Goal: Transaction & Acquisition: Book appointment/travel/reservation

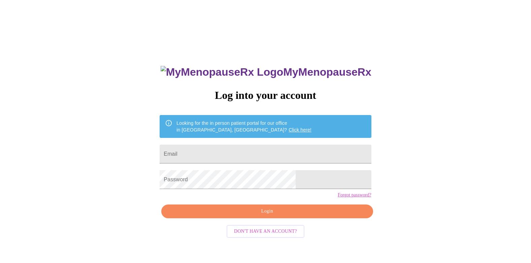
click at [253, 142] on form "Email" at bounding box center [266, 155] width 212 height 26
click at [248, 161] on form "Email" at bounding box center [266, 155] width 212 height 26
click at [249, 154] on input "Email" at bounding box center [266, 154] width 212 height 19
type input "[EMAIL_ADDRESS][PERSON_NAME][DOMAIN_NAME]"
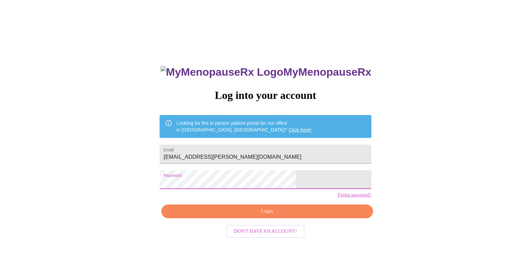
click at [263, 219] on button "Login" at bounding box center [267, 212] width 212 height 14
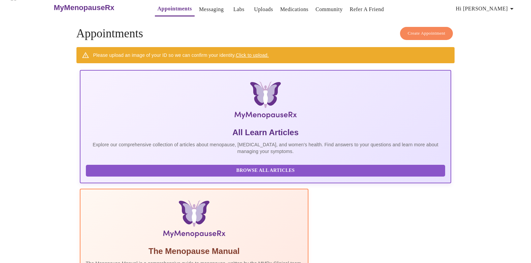
scroll to position [10, 0]
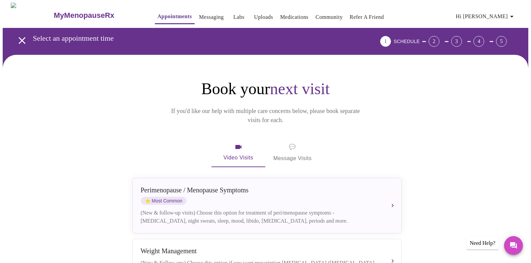
click at [509, 12] on span "Hi [PERSON_NAME]" at bounding box center [486, 16] width 60 height 9
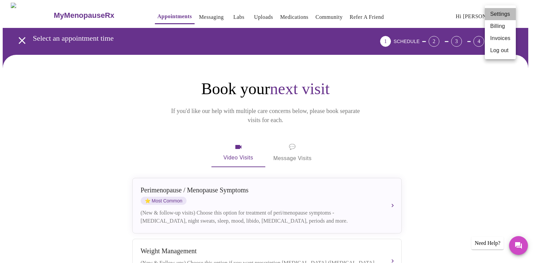
click at [500, 18] on li "Settings" at bounding box center [500, 14] width 31 height 12
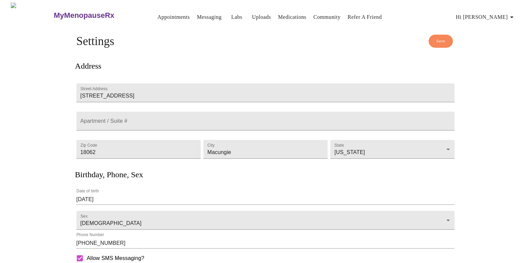
click at [101, 194] on input "[DATE]" at bounding box center [265, 199] width 379 height 11
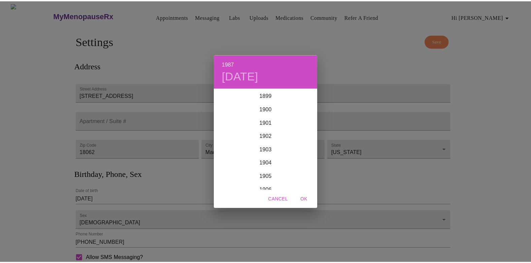
scroll to position [1145, 0]
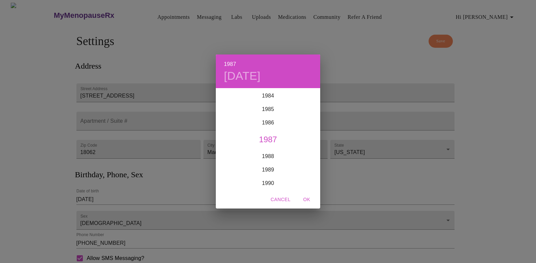
click at [243, 74] on h4 "[DATE]" at bounding box center [242, 76] width 37 height 14
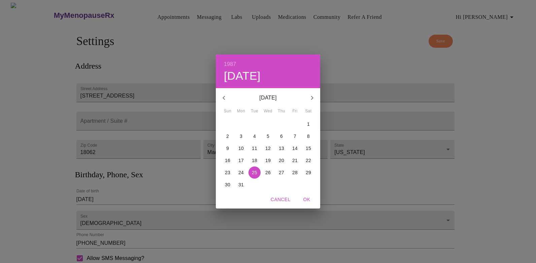
click at [315, 97] on icon "button" at bounding box center [312, 98] width 8 height 8
click at [269, 124] on p "2" at bounding box center [268, 124] width 3 height 7
click at [311, 200] on span "OK" at bounding box center [307, 200] width 16 height 8
type input "[DATE]"
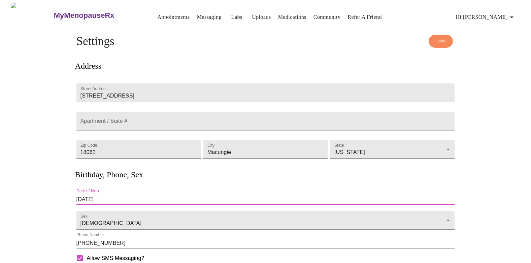
click at [441, 35] on button "Save" at bounding box center [441, 41] width 25 height 13
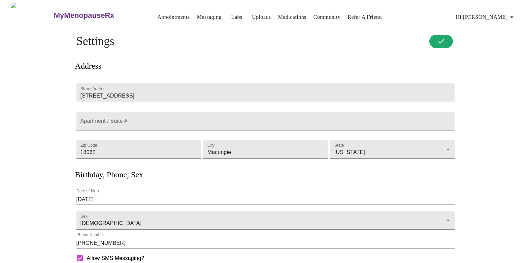
click at [158, 12] on link "Appointments" at bounding box center [174, 16] width 32 height 9
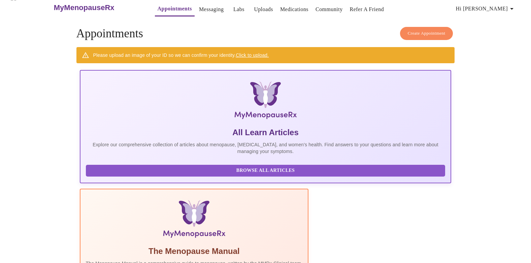
scroll to position [10, 0]
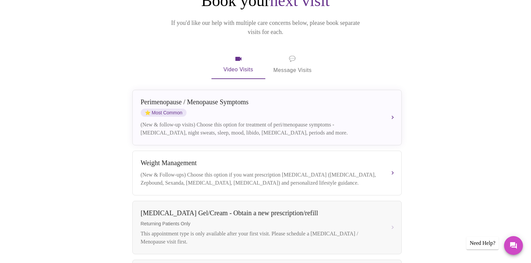
scroll to position [101, 0]
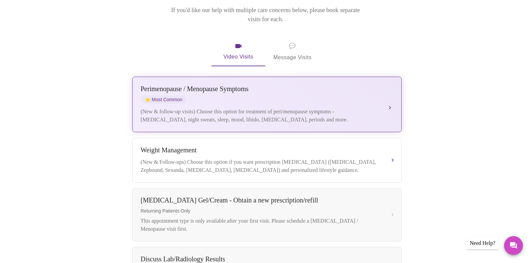
click at [331, 97] on div "[MEDICAL_DATA] / Menopause Symptoms ⭐ Most Common (New & follow-up visits) Choo…" at bounding box center [267, 104] width 253 height 39
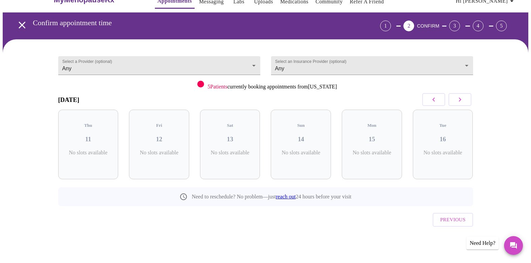
scroll to position [1, 0]
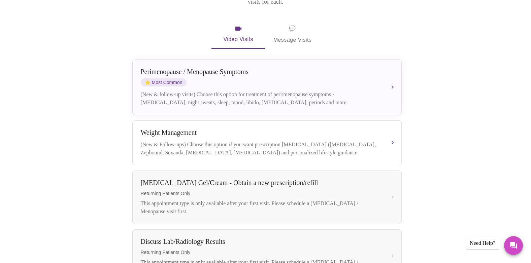
scroll to position [114, 0]
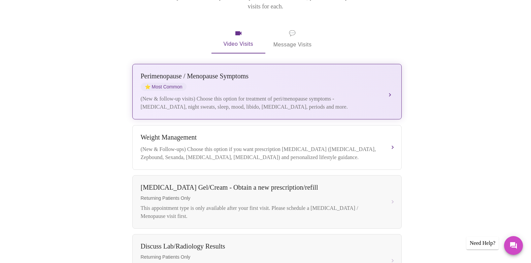
click at [253, 79] on div "[MEDICAL_DATA] / Menopause Symptoms ⭐ Most Common" at bounding box center [260, 81] width 239 height 19
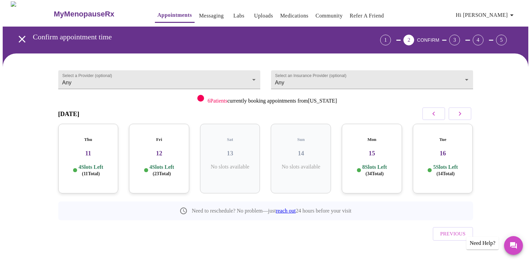
click at [168, 150] on h3 "12" at bounding box center [159, 153] width 50 height 7
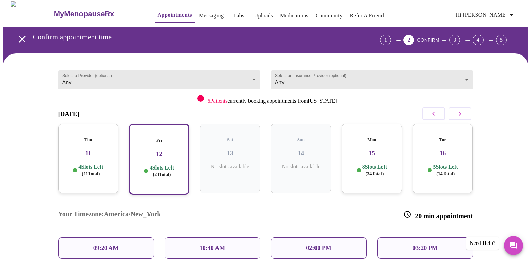
scroll to position [56, 0]
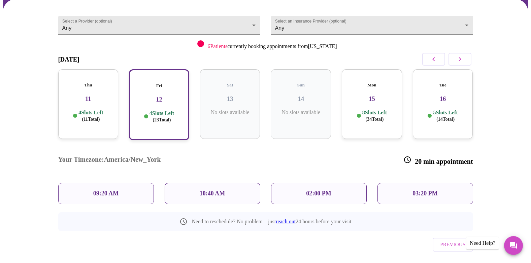
click at [373, 95] on h3 "15" at bounding box center [372, 98] width 50 height 7
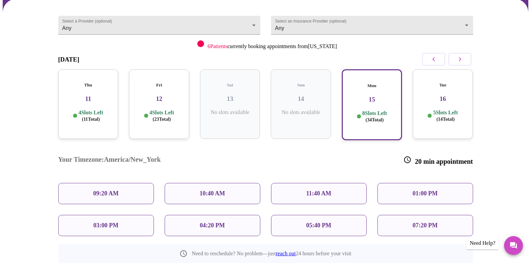
click at [437, 95] on h3 "16" at bounding box center [443, 98] width 50 height 7
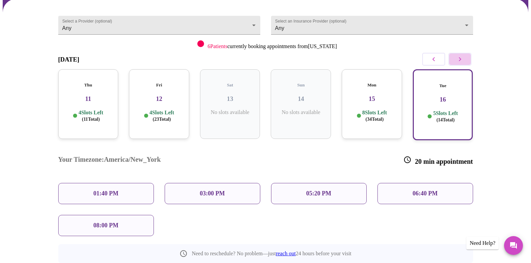
click at [466, 57] on button "button" at bounding box center [460, 59] width 23 height 13
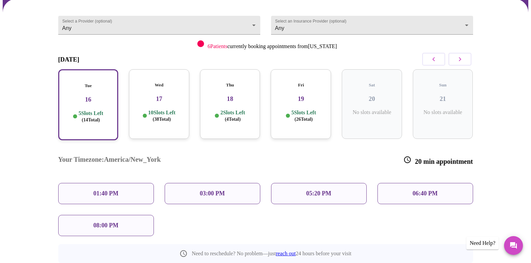
click at [155, 95] on h3 "17" at bounding box center [159, 98] width 50 height 7
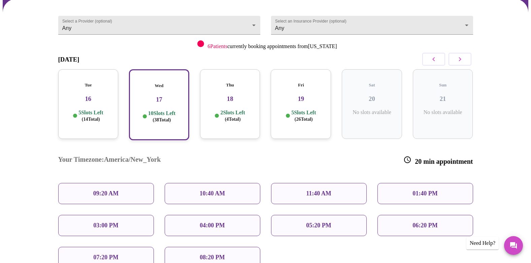
click at [103, 109] on p "5 Slots Left ( 14 Total)" at bounding box center [90, 115] width 25 height 13
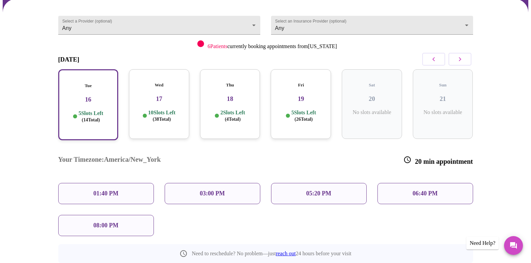
click at [161, 95] on h3 "17" at bounding box center [159, 98] width 50 height 7
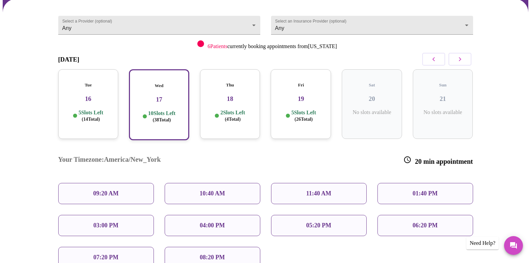
click at [211, 247] on div "08:20 PM" at bounding box center [213, 257] width 96 height 21
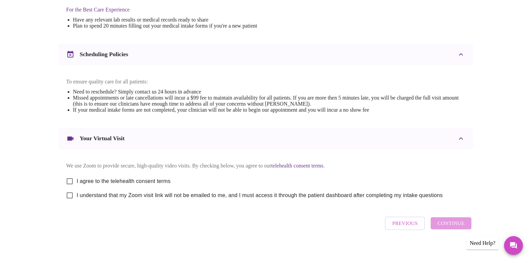
scroll to position [225, 0]
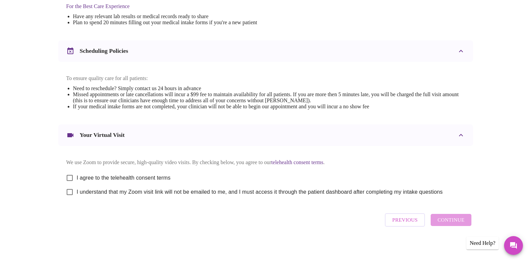
click at [396, 223] on span "Previous" at bounding box center [404, 220] width 25 height 9
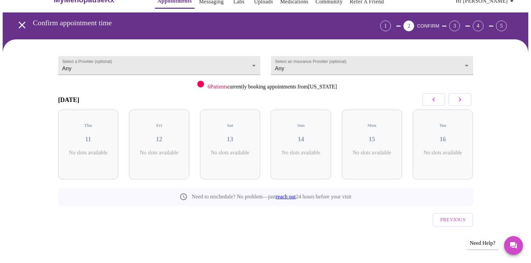
scroll to position [1, 0]
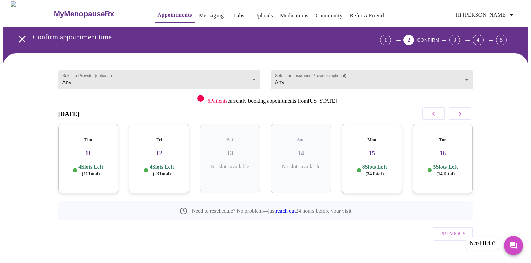
click at [91, 151] on h3 "11" at bounding box center [89, 153] width 50 height 7
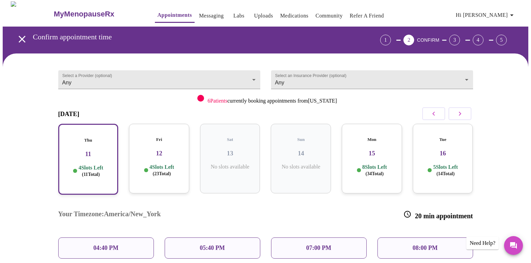
scroll to position [56, 0]
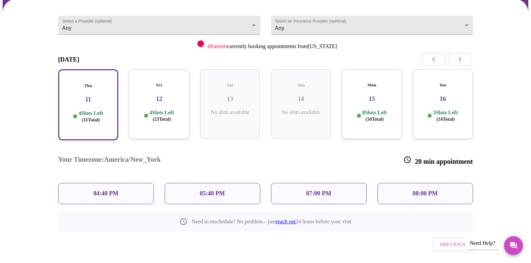
click at [142, 98] on div "Fri 12 4 Slots Left ( 23 Total)" at bounding box center [159, 104] width 60 height 70
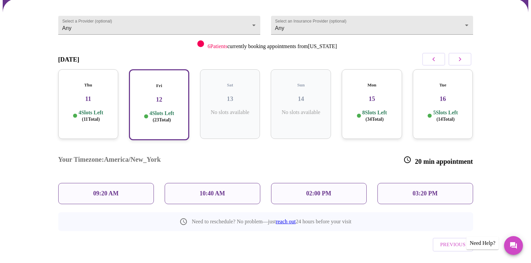
click at [82, 97] on div "Thu 11 4 Slots Left ( 11 Total)" at bounding box center [88, 104] width 60 height 70
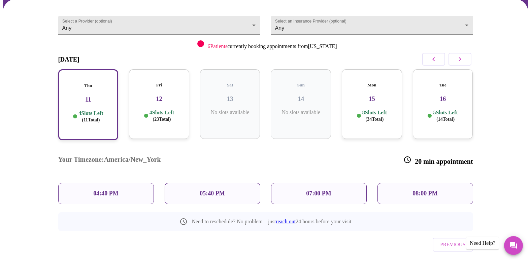
click at [449, 95] on h3 "16" at bounding box center [443, 98] width 50 height 7
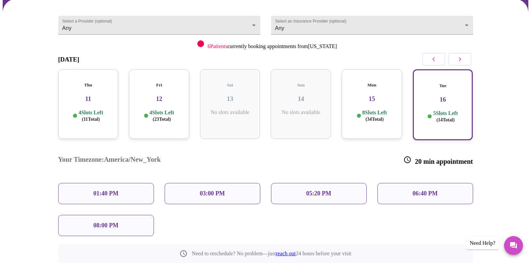
scroll to position [90, 0]
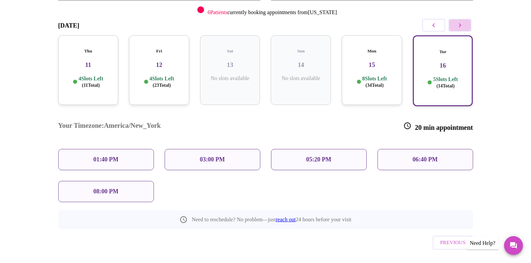
click at [462, 26] on icon "button" at bounding box center [460, 25] width 8 height 8
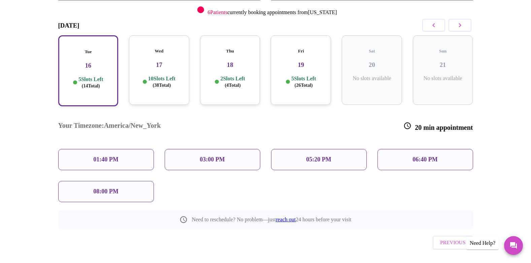
click at [169, 61] on h3 "17" at bounding box center [159, 64] width 50 height 7
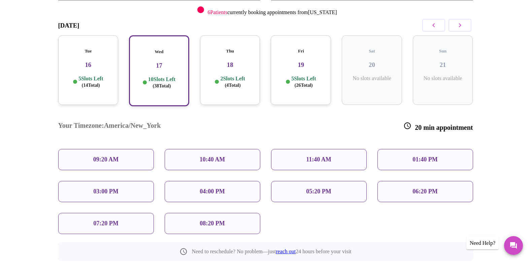
click at [235, 213] on div "08:20 PM" at bounding box center [213, 223] width 96 height 21
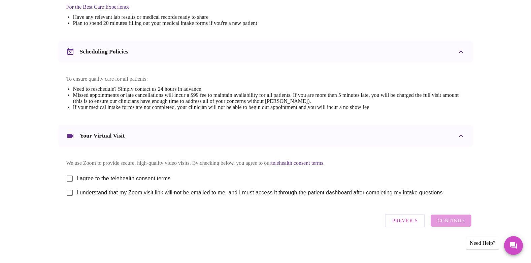
scroll to position [225, 0]
click at [67, 174] on input "I agree to the telehealth consent terms" at bounding box center [70, 178] width 14 height 14
checkbox input "true"
